Goal: Transaction & Acquisition: Purchase product/service

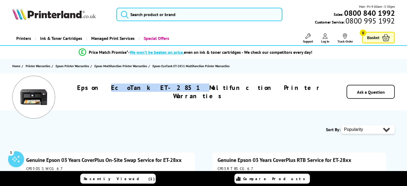
drag, startPoint x: 188, startPoint y: 90, endPoint x: 141, endPoint y: 76, distance: 48.9
click at [141, 76] on div "Epson EcoTank ET-2851 Multifunction Printer Warranties Ask a Question" at bounding box center [203, 91] width 407 height 37
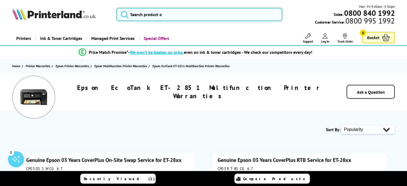
click at [125, 90] on h1 "Epson EcoTank ET-2851 Multifunction Printer Warranties" at bounding box center [198, 91] width 257 height 17
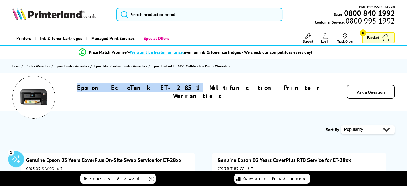
drag, startPoint x: 120, startPoint y: 90, endPoint x: 186, endPoint y: 98, distance: 66.2
click at [186, 98] on div "Epson EcoTank ET-2851 Multifunction Printer Warranties Ask a Question" at bounding box center [203, 91] width 407 height 37
